Goal: Check status: Check status

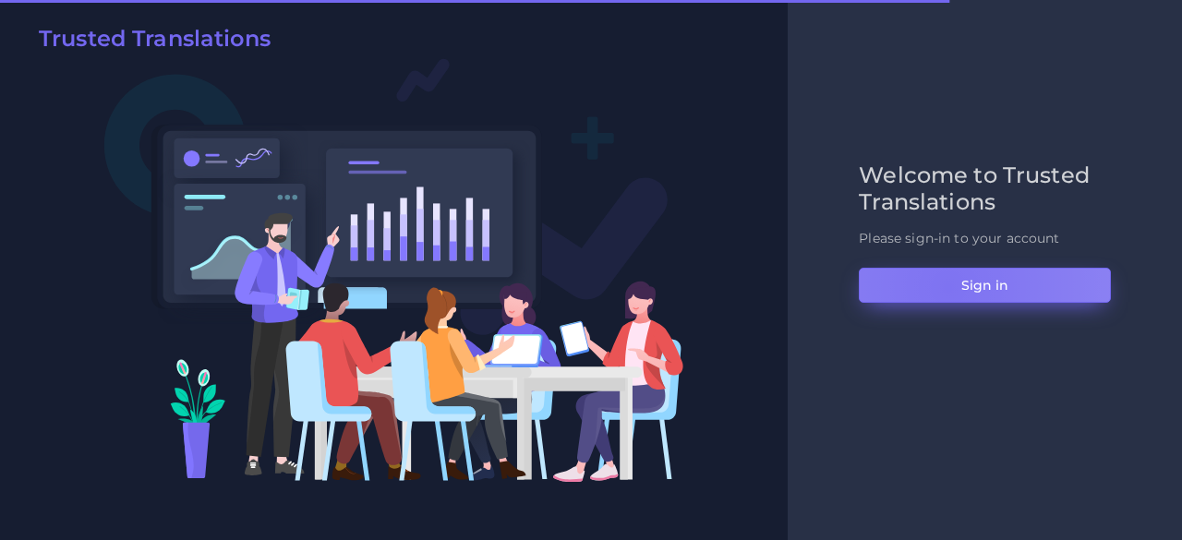
click at [947, 287] on button "Sign in" at bounding box center [984, 285] width 252 height 35
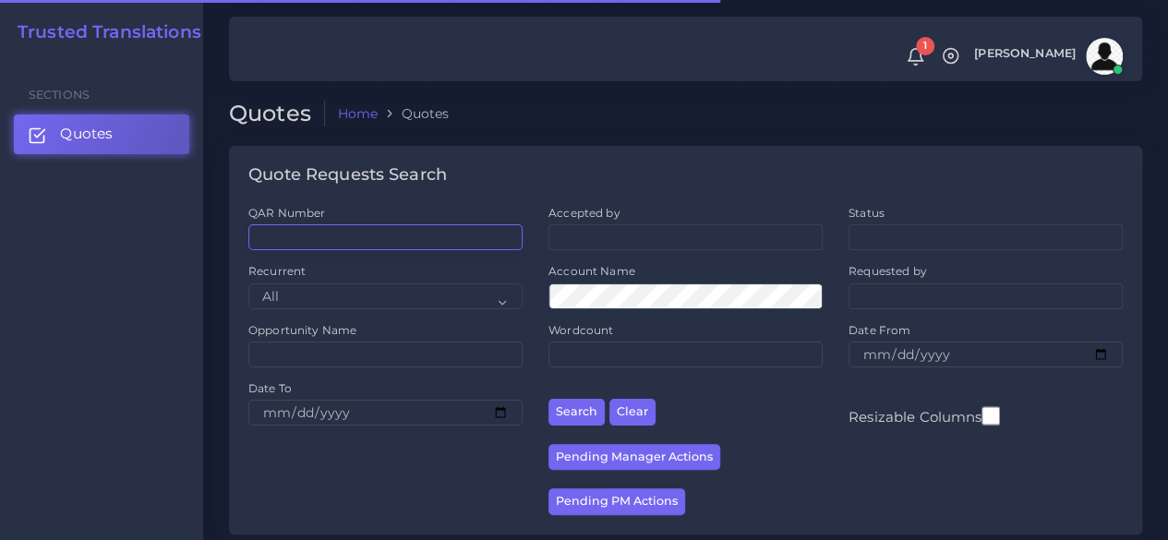
click at [385, 232] on input "QAR Number" at bounding box center [385, 237] width 274 height 26
paste input "QAR124274"
type input "QAR124274"
click at [548, 399] on button "Search" at bounding box center [576, 412] width 56 height 27
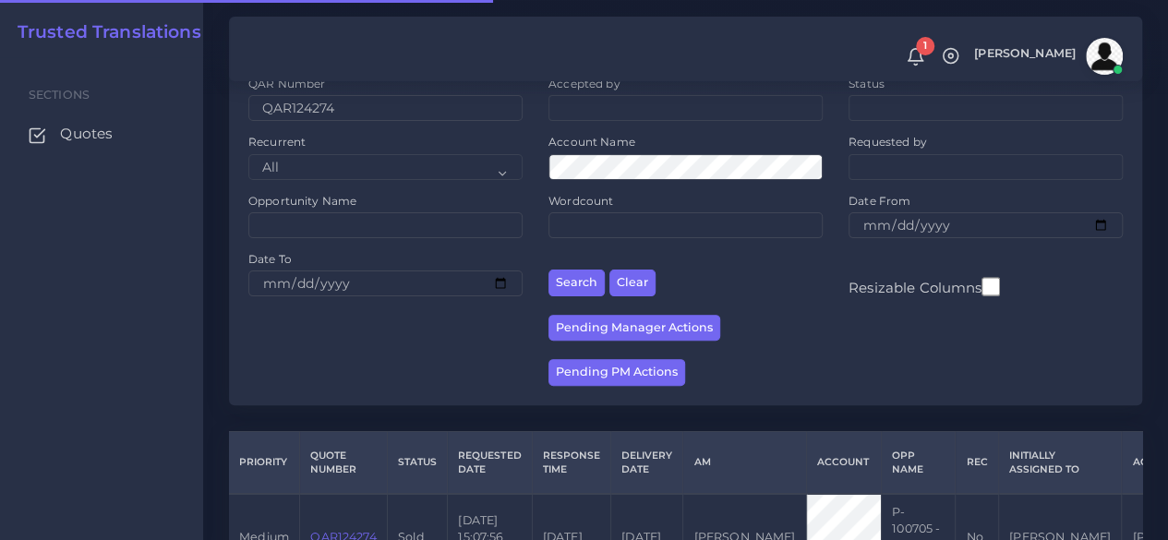
scroll to position [253, 0]
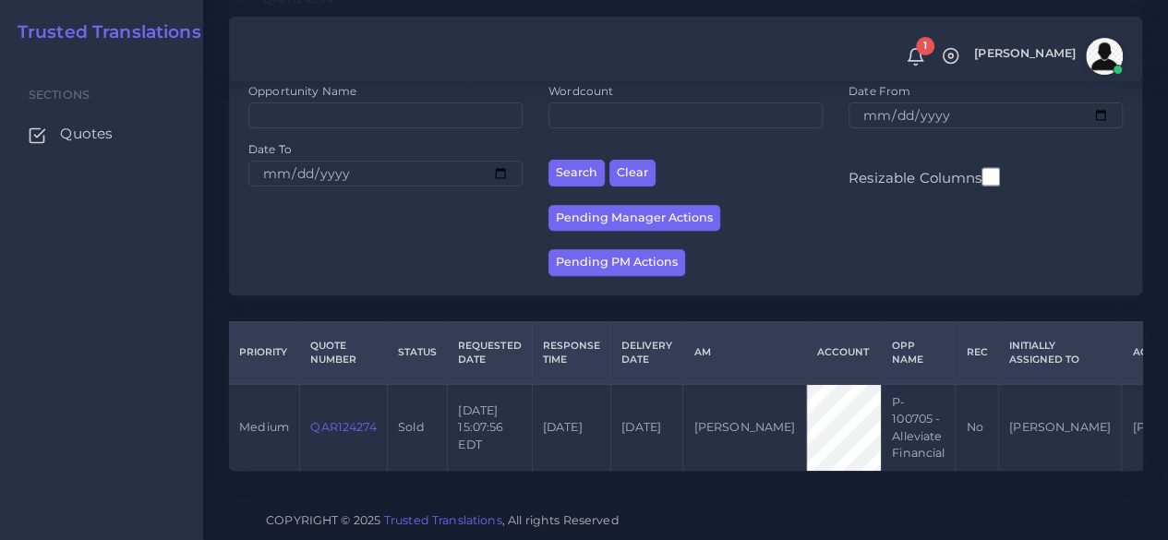
click at [366, 420] on link "QAR124274" at bounding box center [343, 427] width 66 height 14
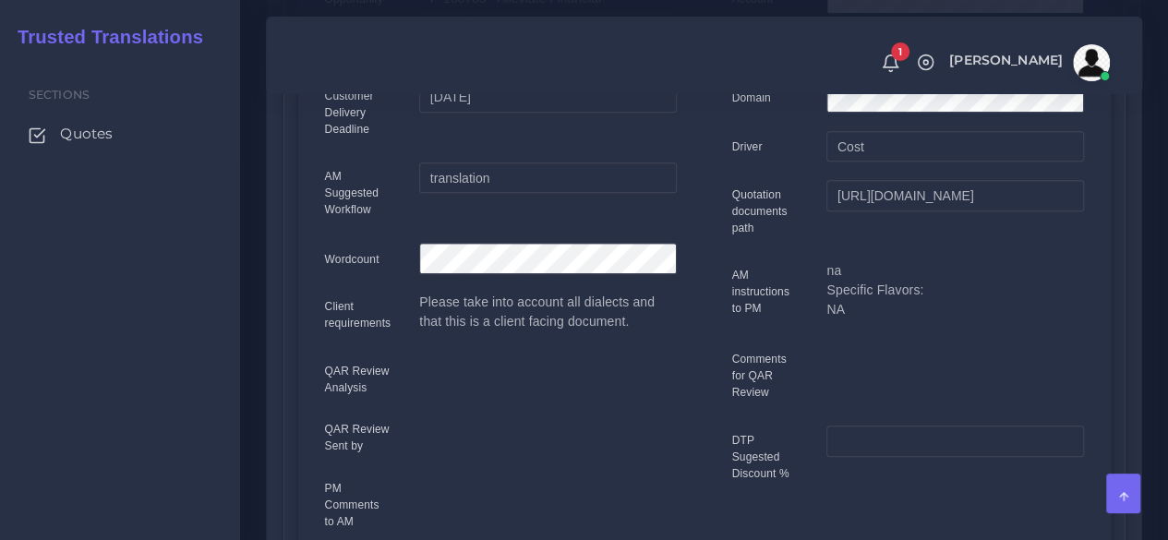
scroll to position [462, 0]
